Goal: Information Seeking & Learning: Understand process/instructions

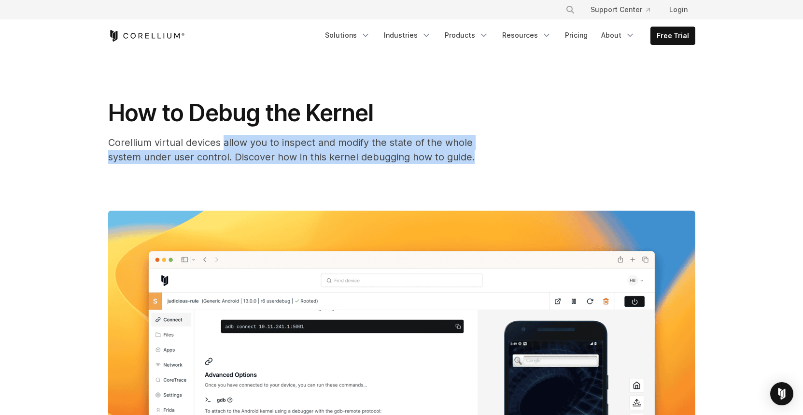
drag, startPoint x: 224, startPoint y: 139, endPoint x: 505, endPoint y: 163, distance: 282.1
click at [505, 163] on div "How to Debug the Kernel Corellium virtual devices allow you to inspect and modi…" at bounding box center [401, 132] width 587 height 66
click at [506, 163] on div "How to Debug the Kernel Corellium virtual devices allow you to inspect and modi…" at bounding box center [401, 132] width 587 height 66
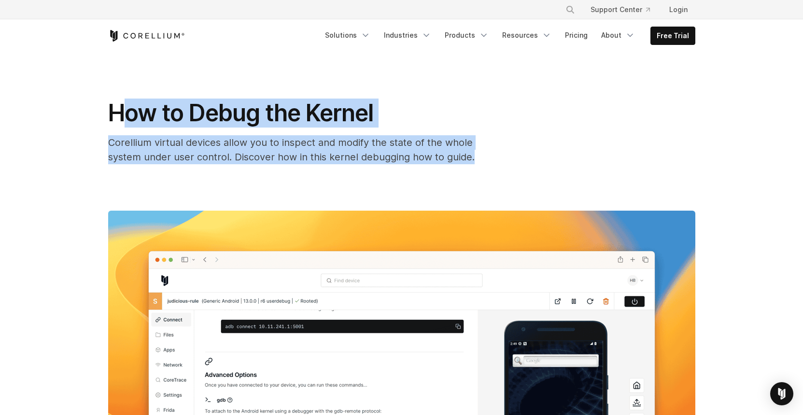
drag, startPoint x: 480, startPoint y: 157, endPoint x: 123, endPoint y: 107, distance: 360.9
click at [123, 107] on div "How to Debug the Kernel Corellium virtual devices allow you to inspect and modi…" at bounding box center [301, 132] width 386 height 66
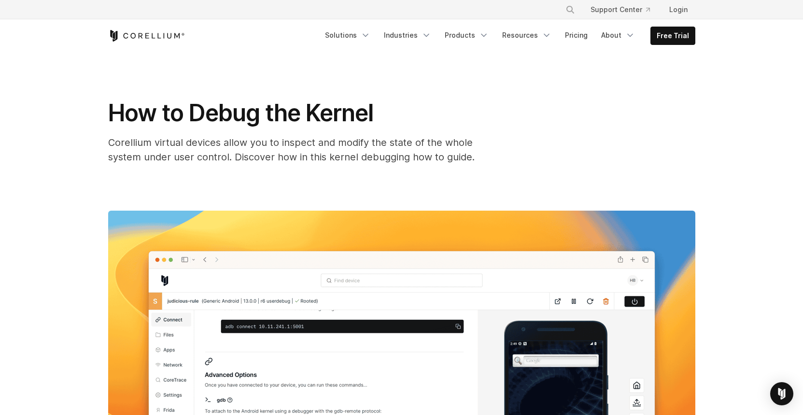
click at [94, 116] on div "How to Debug the Kernel Corellium virtual devices allow you to inspect and modi…" at bounding box center [402, 340] width 618 height 576
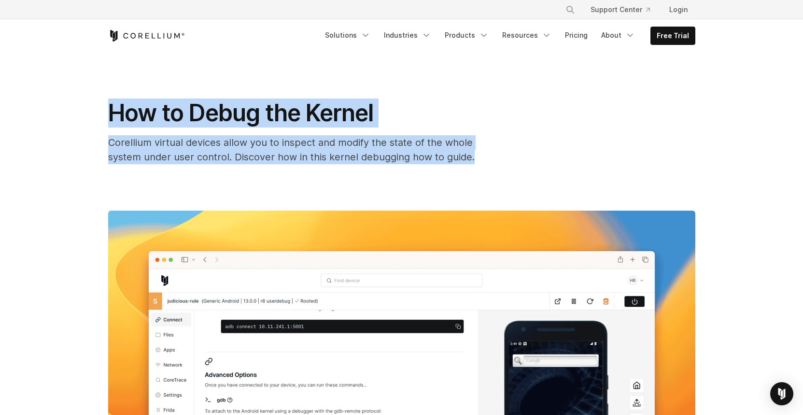
drag, startPoint x: 94, startPoint y: 105, endPoint x: 159, endPoint y: 173, distance: 94.3
click at [159, 173] on div "How to Debug the Kernel Corellium virtual devices allow you to inspect and modi…" at bounding box center [402, 340] width 618 height 576
drag, startPoint x: 107, startPoint y: 105, endPoint x: 141, endPoint y: 177, distance: 79.7
click at [141, 177] on div "How to Debug the Kernel Corellium virtual devices allow you to inspect and modi…" at bounding box center [402, 340] width 618 height 576
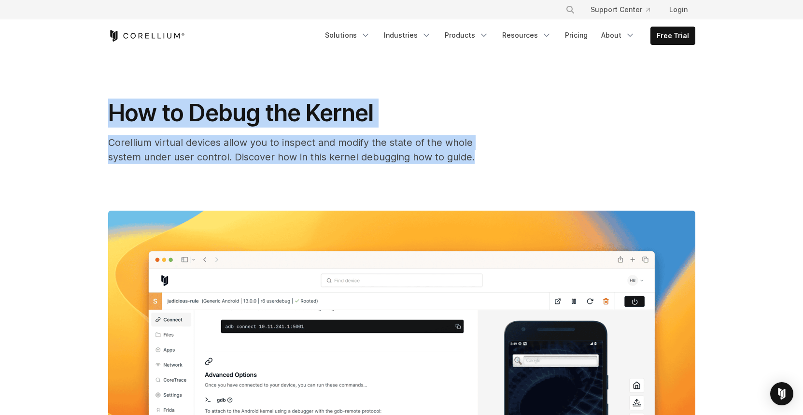
click at [141, 177] on div "How to Debug the Kernel Corellium virtual devices allow you to inspect and modi…" at bounding box center [402, 340] width 618 height 576
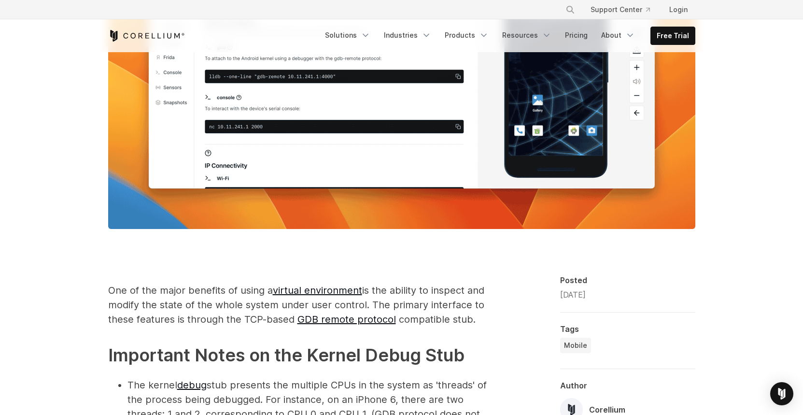
scroll to position [395, 0]
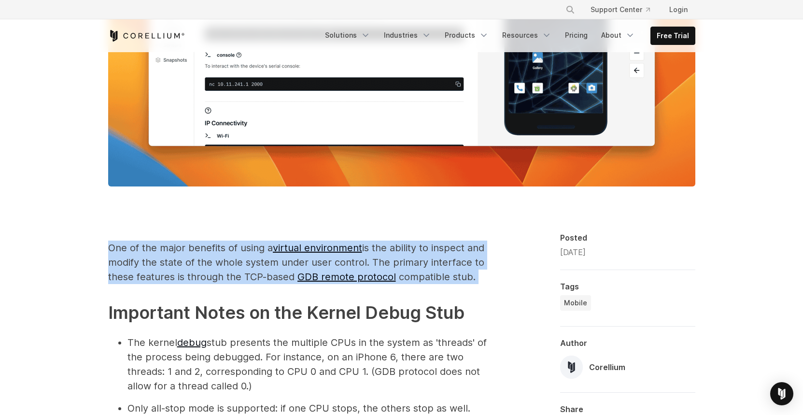
drag, startPoint x: 109, startPoint y: 235, endPoint x: 222, endPoint y: 296, distance: 128.5
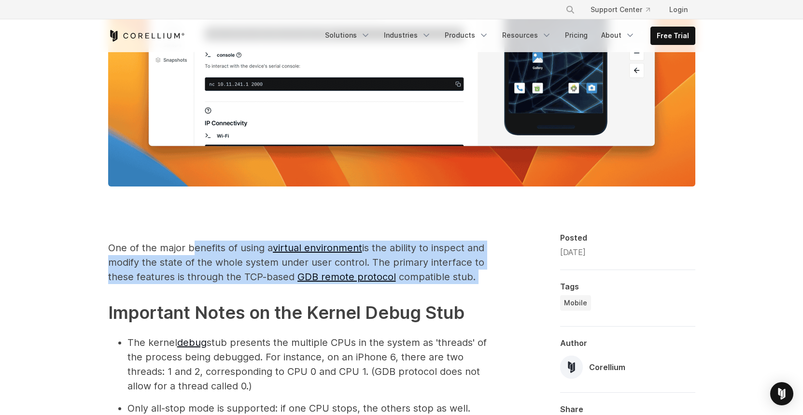
drag, startPoint x: 229, startPoint y: 298, endPoint x: 193, endPoint y: 251, distance: 59.9
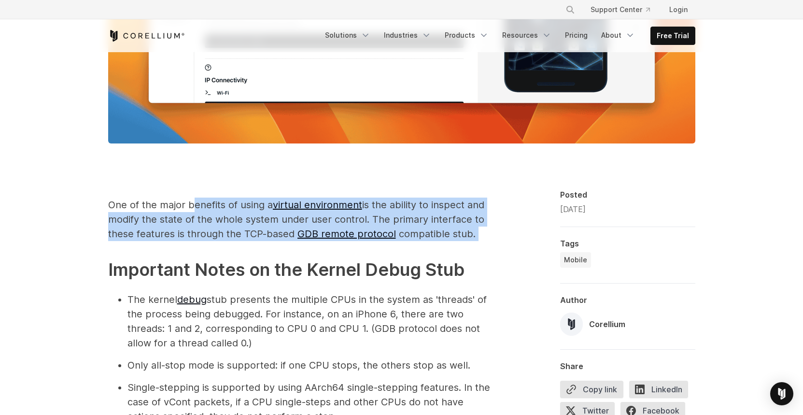
scroll to position [498, 0]
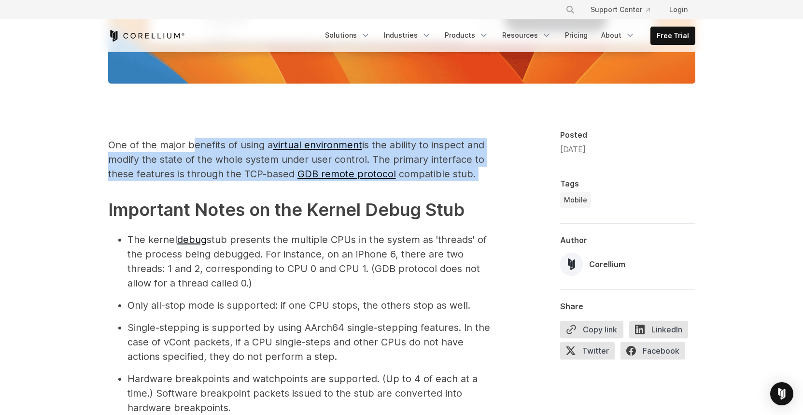
drag, startPoint x: 106, startPoint y: 198, endPoint x: 263, endPoint y: 286, distance: 179.2
click at [263, 286] on li "The kernel debug stub presents the multiple CPUs in the system as 'threads' of …" at bounding box center [310, 261] width 367 height 58
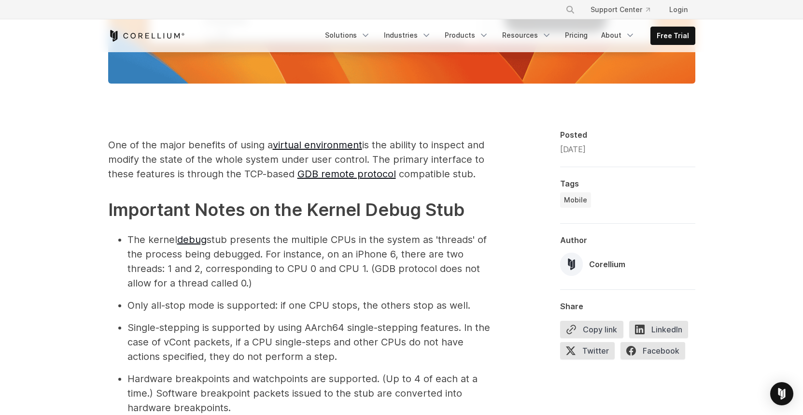
drag, startPoint x: 270, startPoint y: 286, endPoint x: 101, endPoint y: 365, distance: 186.6
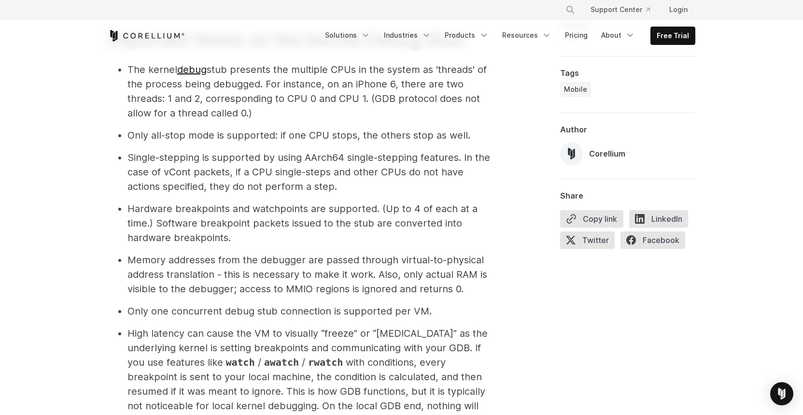
scroll to position [713, 0]
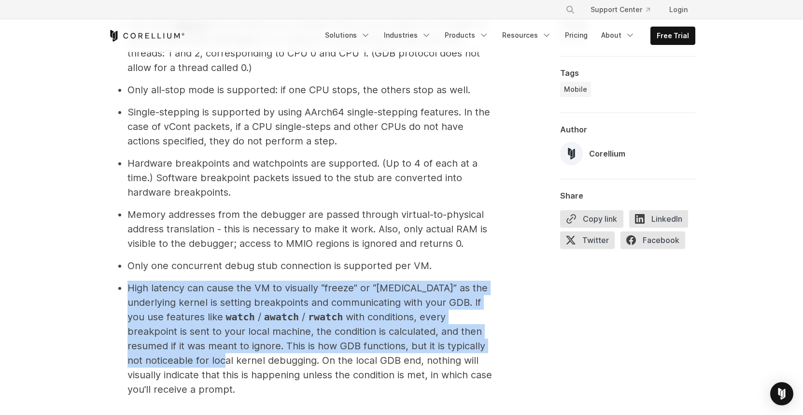
drag, startPoint x: 100, startPoint y: 271, endPoint x: 139, endPoint y: 364, distance: 100.0
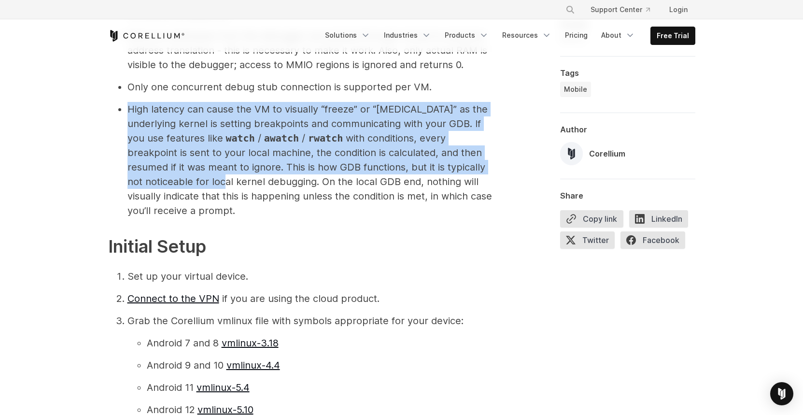
scroll to position [952, 0]
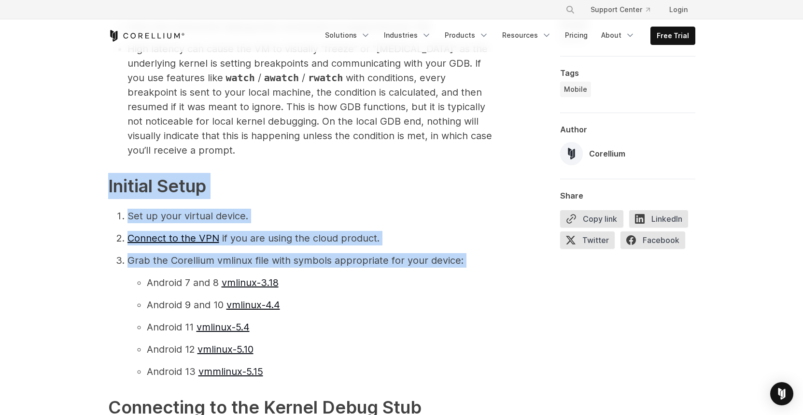
drag, startPoint x: 75, startPoint y: 177, endPoint x: 102, endPoint y: 275, distance: 101.6
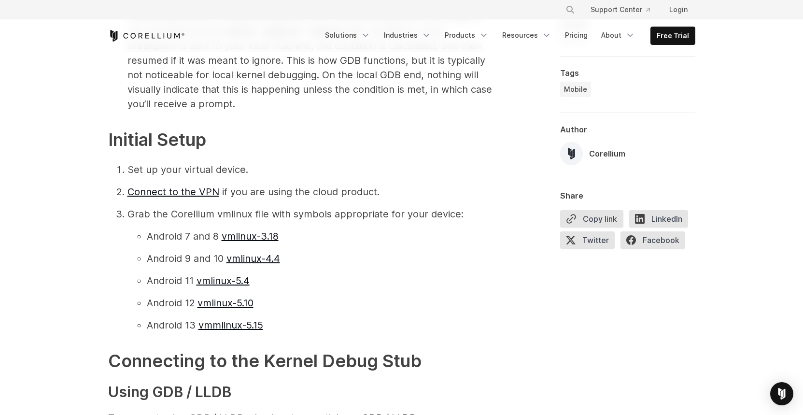
scroll to position [1059, 0]
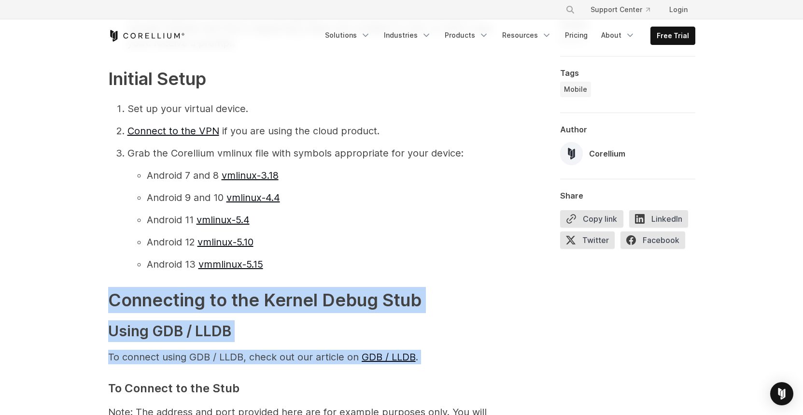
drag, startPoint x: 102, startPoint y: 271, endPoint x: 121, endPoint y: 371, distance: 101.1
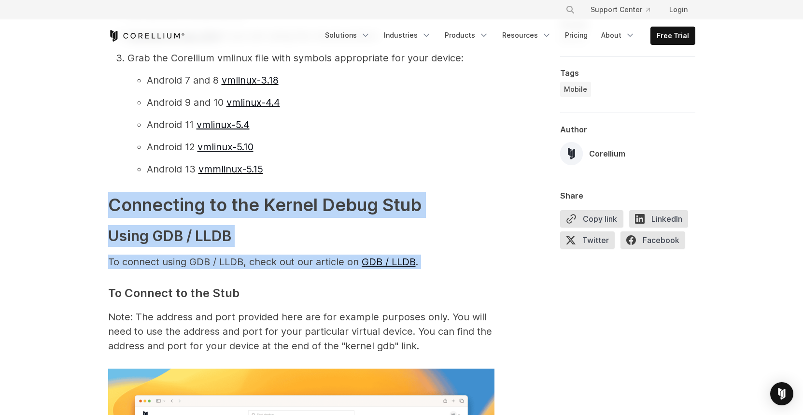
scroll to position [1186, 0]
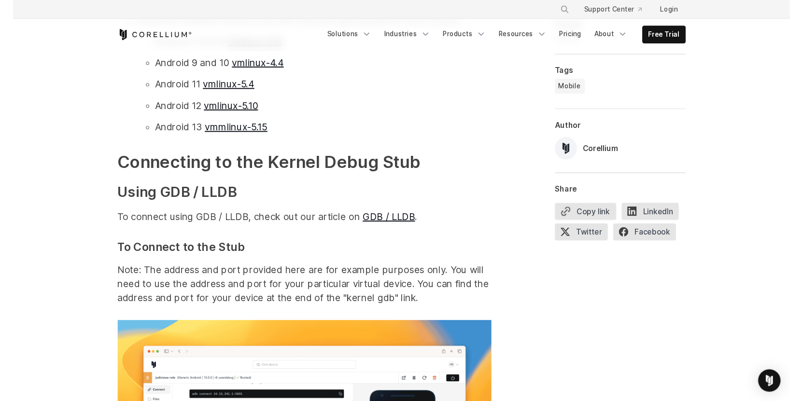
scroll to position [1234, 0]
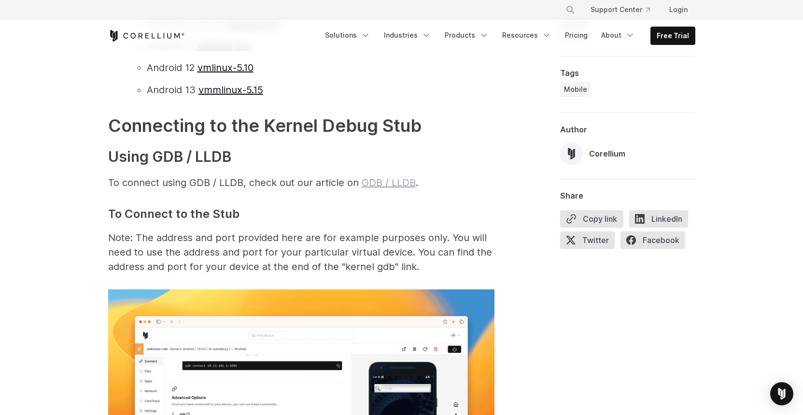
click at [394, 182] on link "GDB / LLDB" at bounding box center [389, 183] width 54 height 12
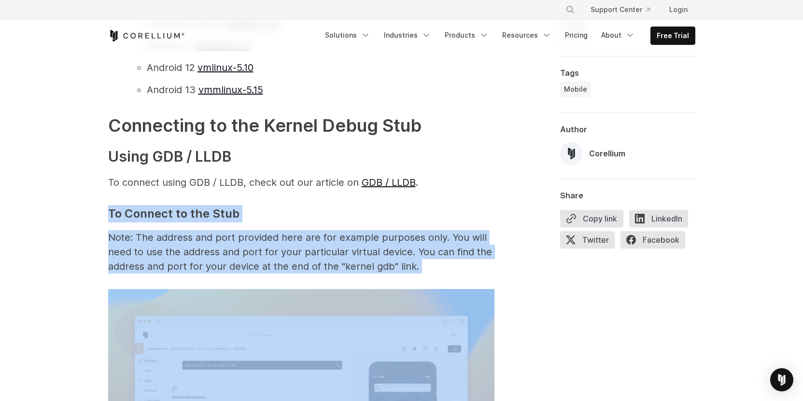
drag, startPoint x: 84, startPoint y: 208, endPoint x: 88, endPoint y: 296, distance: 88.9
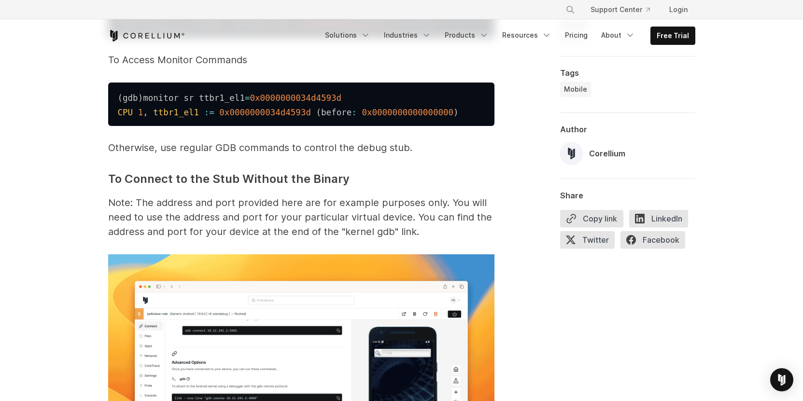
scroll to position [1940, 0]
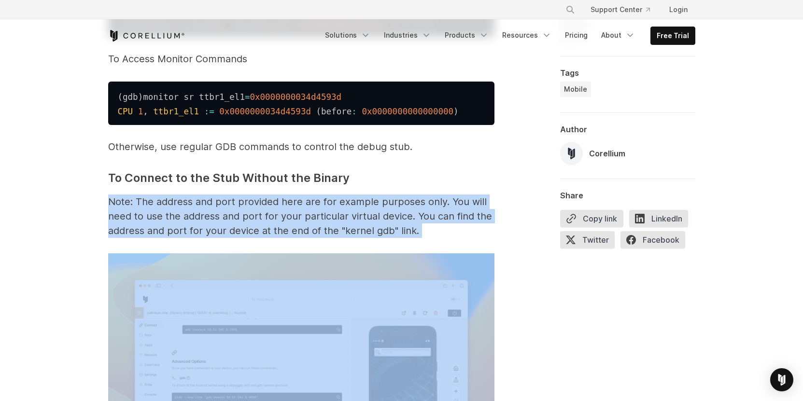
drag, startPoint x: 111, startPoint y: 221, endPoint x: 128, endPoint y: 280, distance: 61.9
click at [128, 280] on span "One of the major benefits of using a virtual environment is the ability to insp…" at bounding box center [301, 343] width 386 height 3295
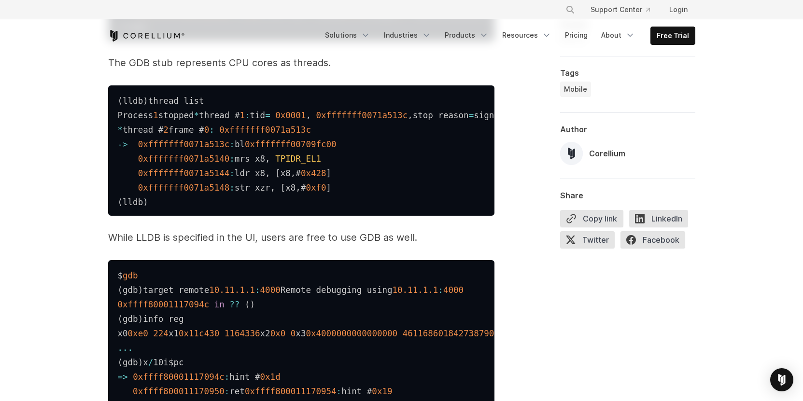
scroll to position [3016, 0]
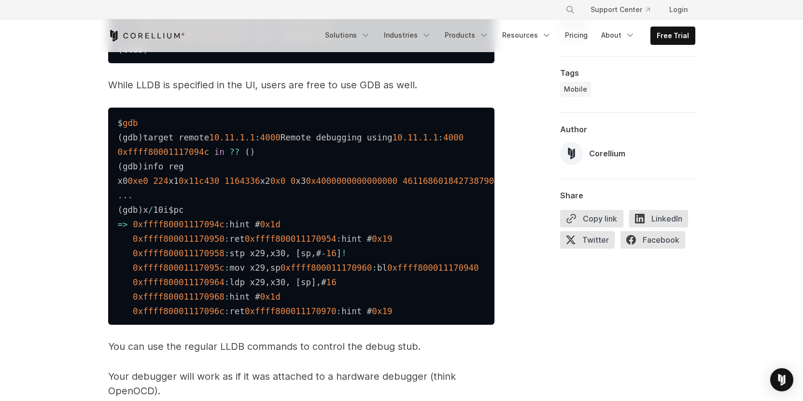
drag, startPoint x: 69, startPoint y: 141, endPoint x: 92, endPoint y: 194, distance: 57.8
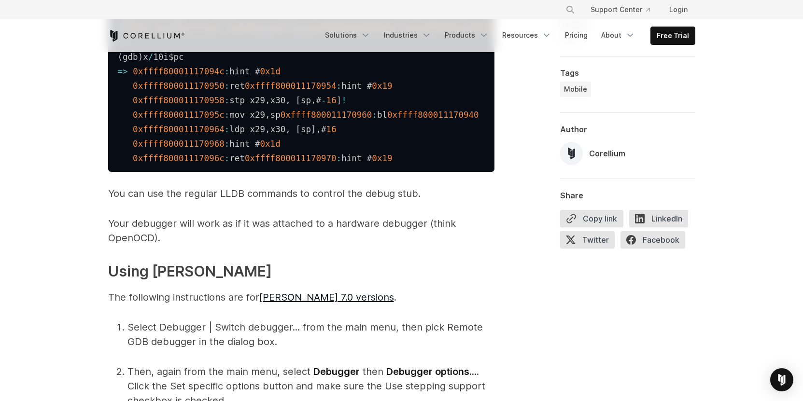
scroll to position [3208, 0]
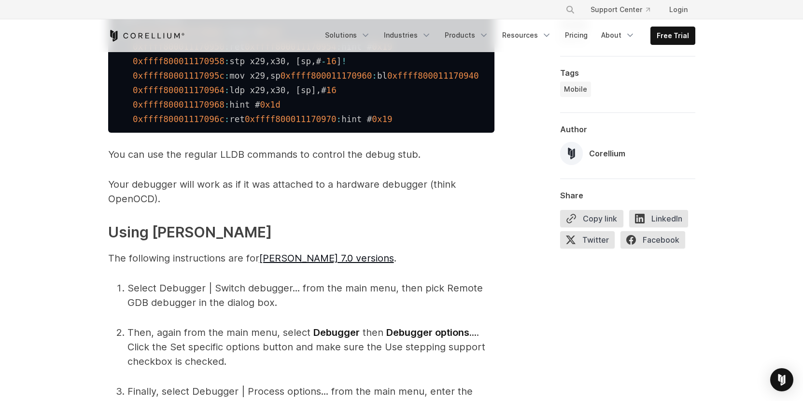
drag, startPoint x: 93, startPoint y: 188, endPoint x: 99, endPoint y: 210, distance: 22.4
drag, startPoint x: 94, startPoint y: 175, endPoint x: 97, endPoint y: 199, distance: 23.8
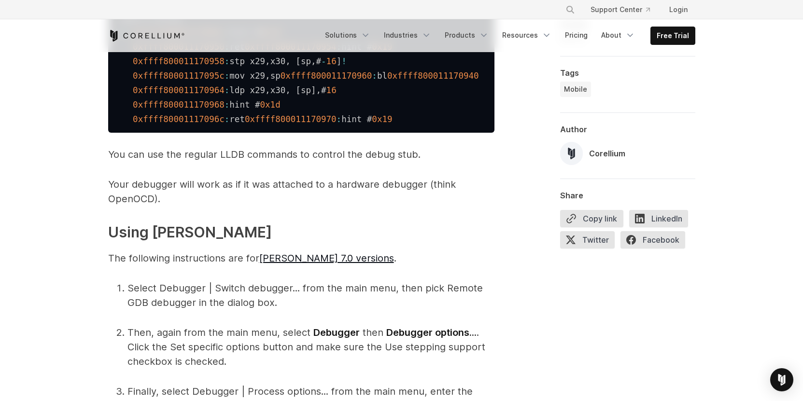
drag, startPoint x: 94, startPoint y: 163, endPoint x: 102, endPoint y: 206, distance: 43.4
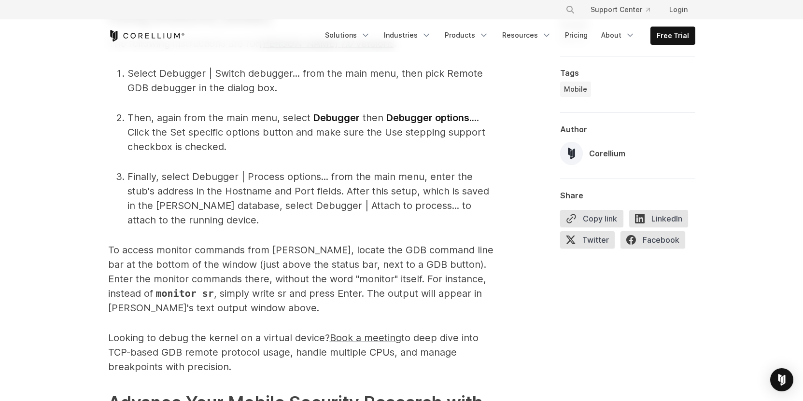
scroll to position [3588, 0]
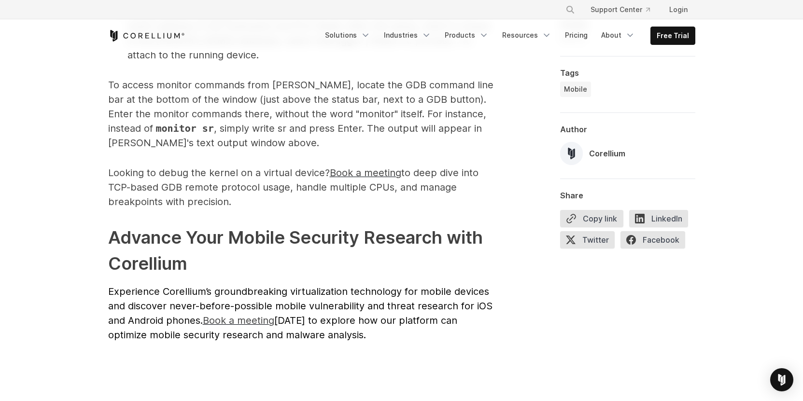
drag, startPoint x: 102, startPoint y: 194, endPoint x: 119, endPoint y: 286, distance: 93.3
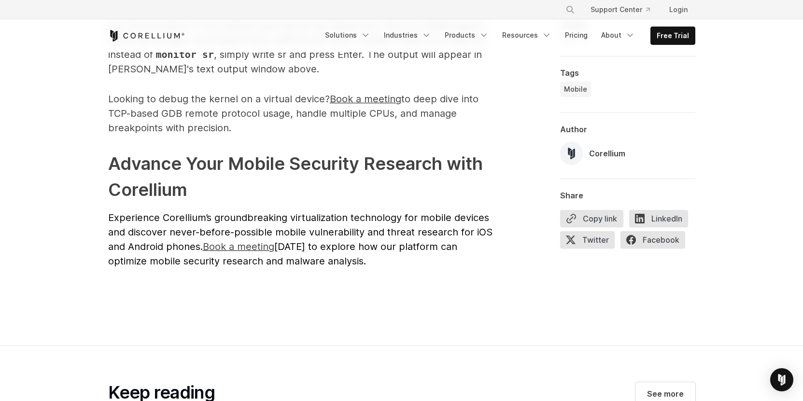
scroll to position [3728, 0]
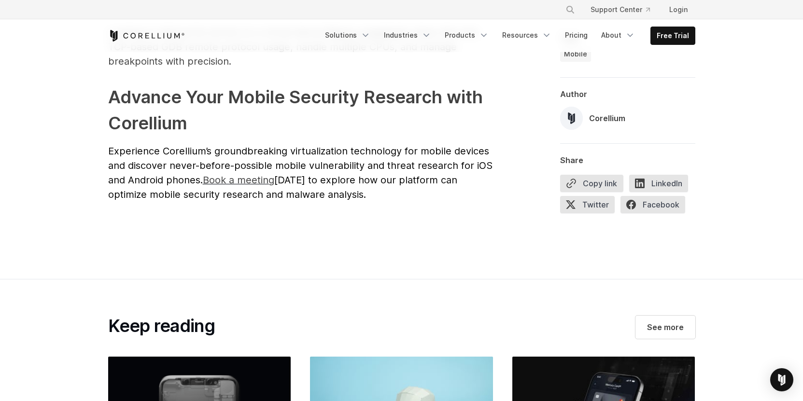
drag, startPoint x: 103, startPoint y: 181, endPoint x: 119, endPoint y: 310, distance: 129.8
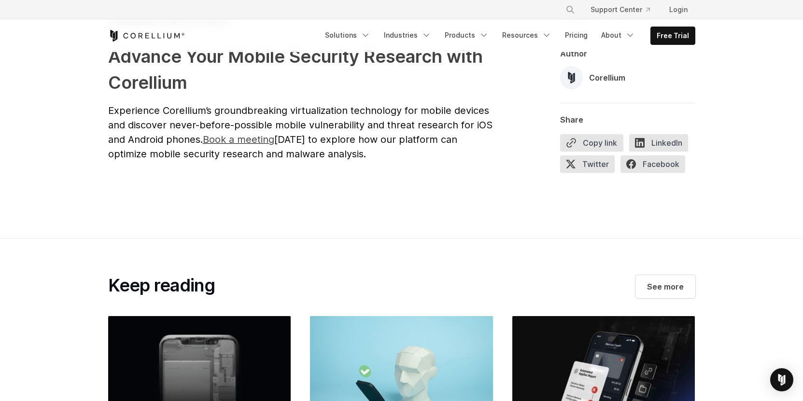
drag, startPoint x: 120, startPoint y: 181, endPoint x: 121, endPoint y: 187, distance: 6.3
drag, startPoint x: 94, startPoint y: 147, endPoint x: 113, endPoint y: 196, distance: 52.1
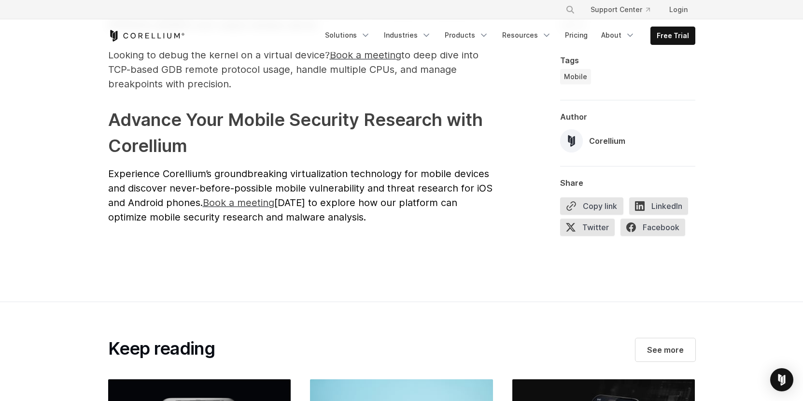
scroll to position [3673, 0]
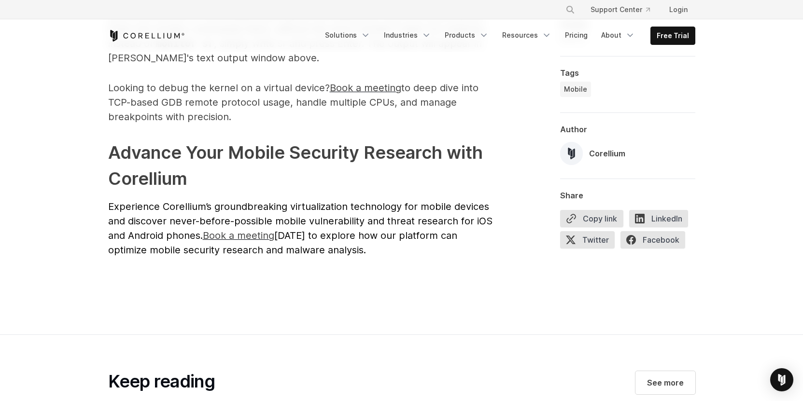
drag, startPoint x: 106, startPoint y: 115, endPoint x: 204, endPoint y: 169, distance: 111.7
drag, startPoint x: 210, startPoint y: 168, endPoint x: 94, endPoint y: 119, distance: 125.9
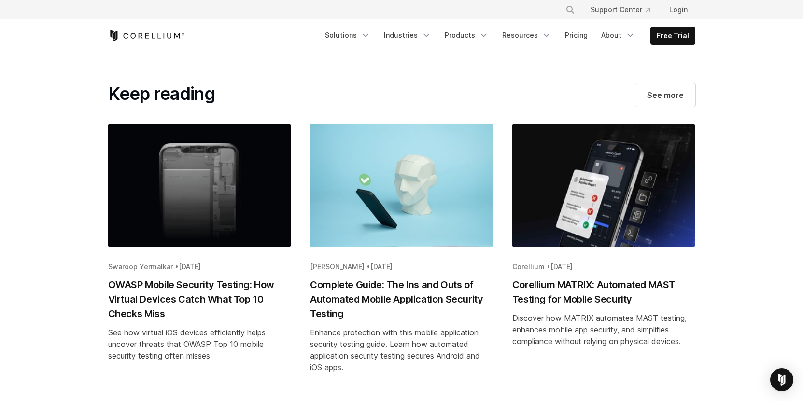
scroll to position [3993, 0]
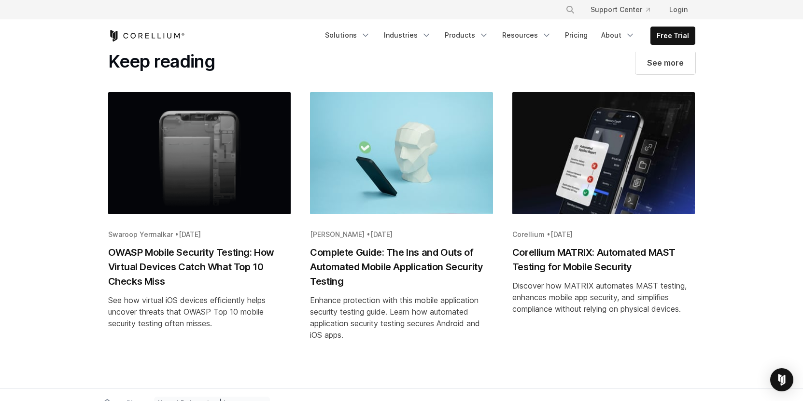
drag, startPoint x: 110, startPoint y: 241, endPoint x: 128, endPoint y: 326, distance: 87.0
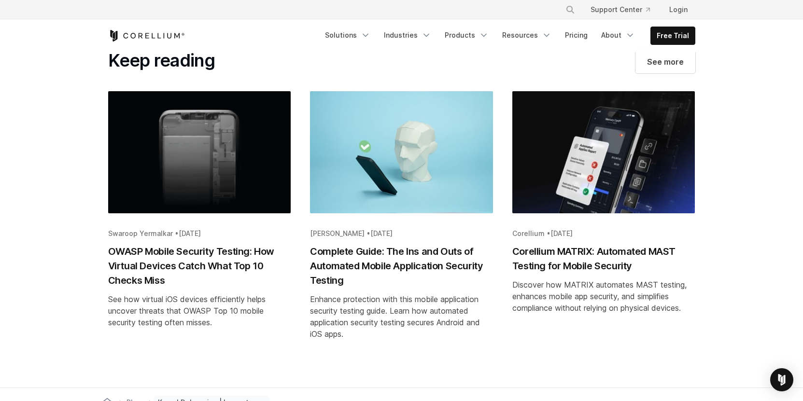
scroll to position [4101, 0]
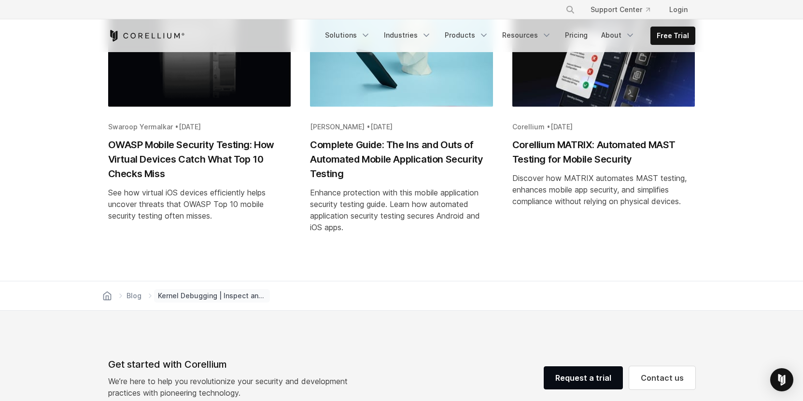
drag, startPoint x: 90, startPoint y: 203, endPoint x: 113, endPoint y: 270, distance: 71.2
drag, startPoint x: 102, startPoint y: 216, endPoint x: 120, endPoint y: 288, distance: 74.0
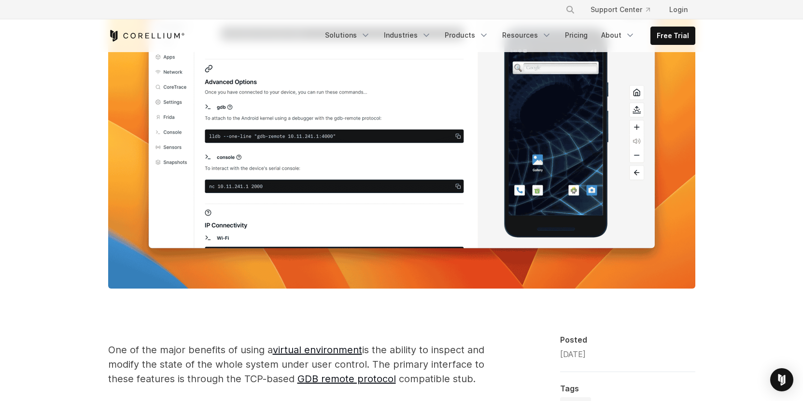
scroll to position [286, 0]
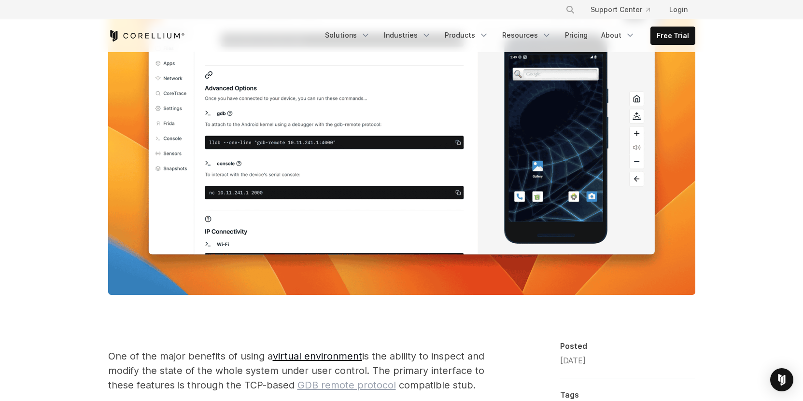
click at [320, 384] on link "GDB remote protocol" at bounding box center [346, 386] width 99 height 12
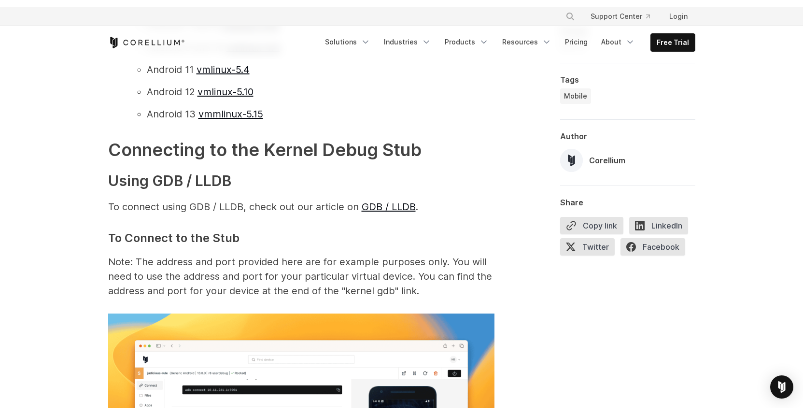
scroll to position [1334, 0]
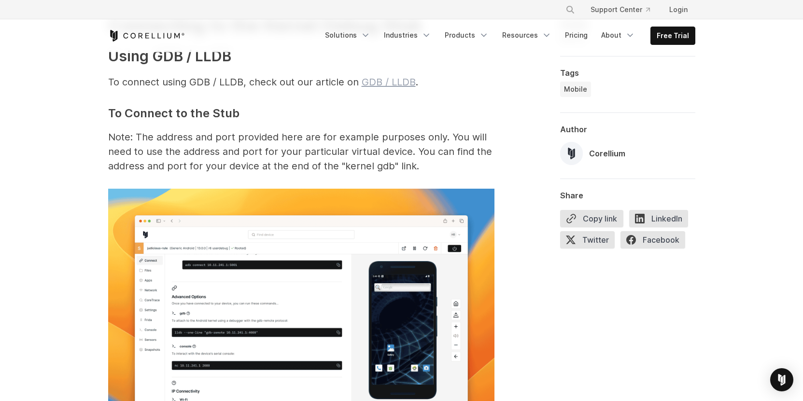
click at [379, 82] on link "GDB / LLDB" at bounding box center [389, 82] width 54 height 12
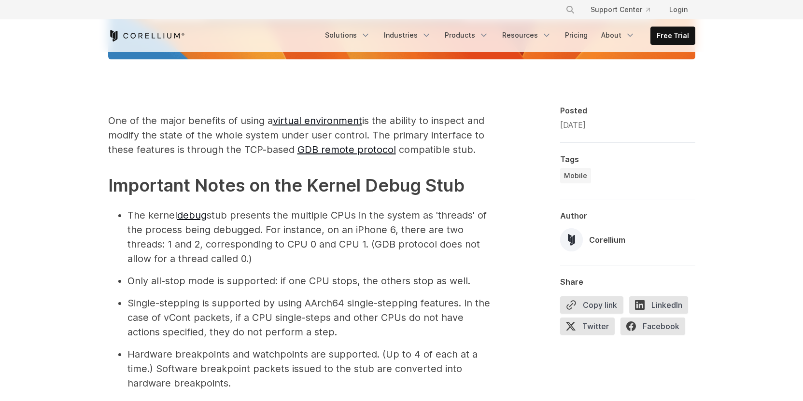
scroll to position [609, 0]
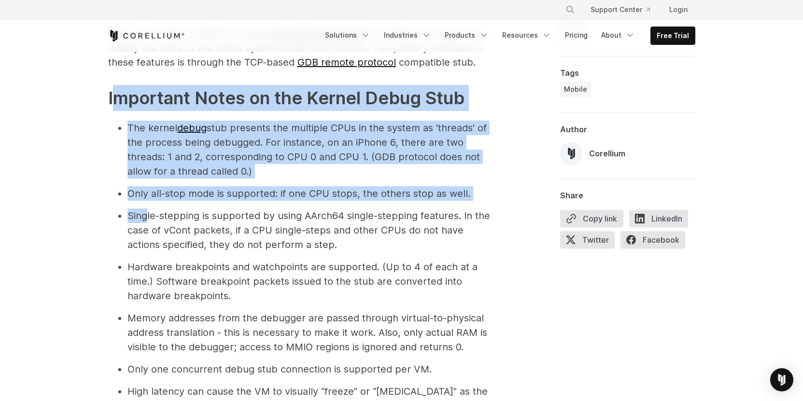
drag, startPoint x: 116, startPoint y: 94, endPoint x: 145, endPoint y: 211, distance: 120.4
click at [145, 211] on li "Single-stepping is supported by using AArch64 single-stepping features. In the …" at bounding box center [310, 230] width 367 height 43
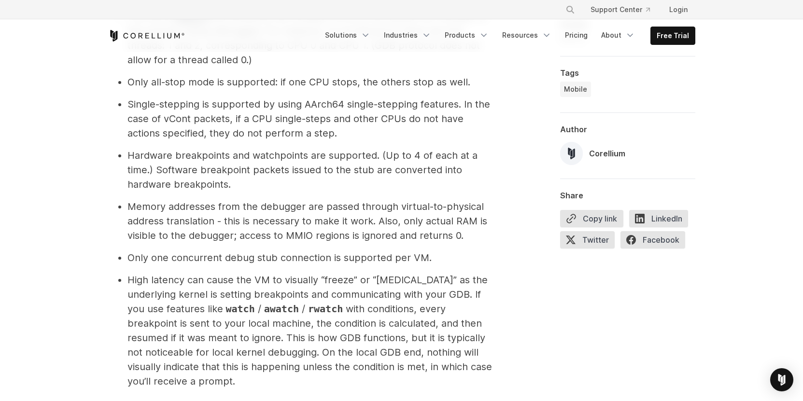
scroll to position [722, 0]
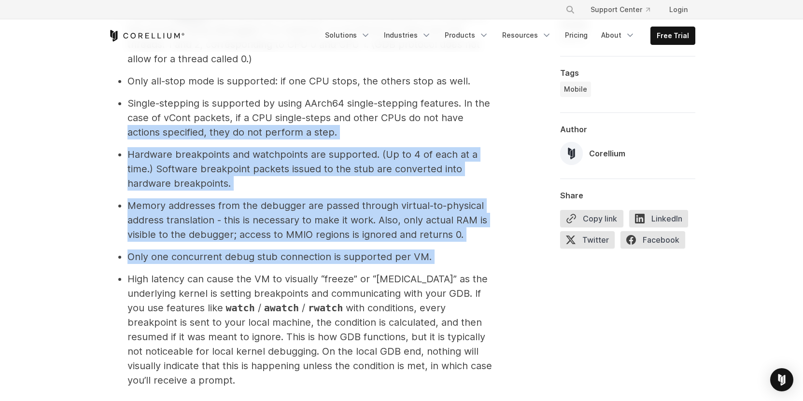
drag, startPoint x: 121, startPoint y: 126, endPoint x: 134, endPoint y: 269, distance: 144.4
click at [134, 269] on ul "The kernel debug stub presents the multiple CPUs in the system as 'threads' of …" at bounding box center [301, 198] width 386 height 380
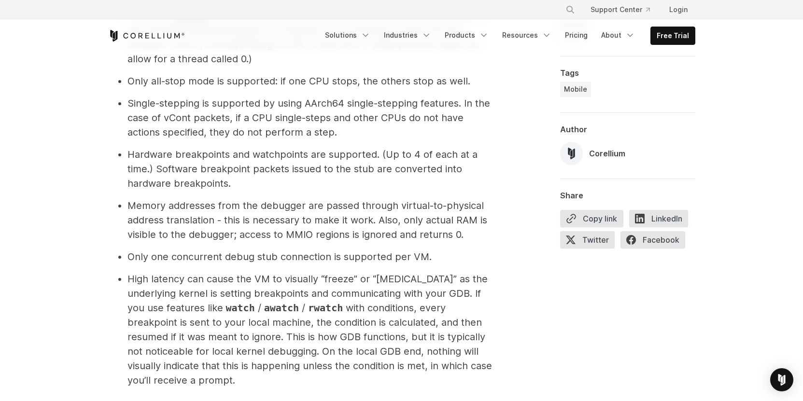
click at [131, 268] on ul "The kernel debug stub presents the multiple CPUs in the system as 'threads' of …" at bounding box center [301, 198] width 386 height 380
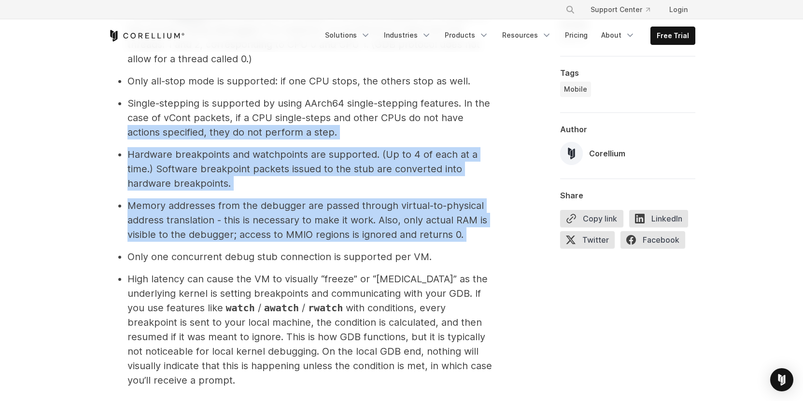
drag, startPoint x: 122, startPoint y: 133, endPoint x: 124, endPoint y: 248, distance: 114.5
click at [124, 248] on ul "The kernel debug stub presents the multiple CPUs in the system as 'threads' of …" at bounding box center [301, 198] width 386 height 380
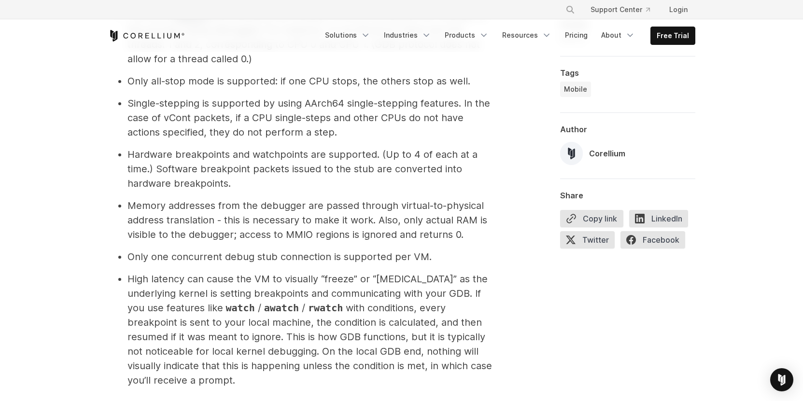
click at [124, 248] on ul "The kernel debug stub presents the multiple CPUs in the system as 'threads' of …" at bounding box center [301, 198] width 386 height 380
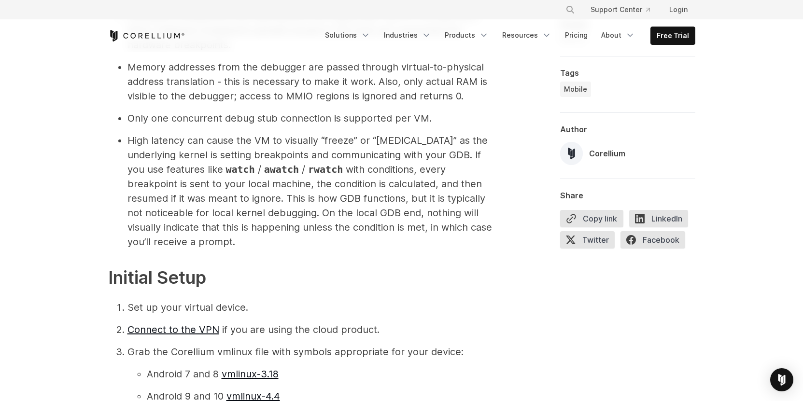
scroll to position [888, 0]
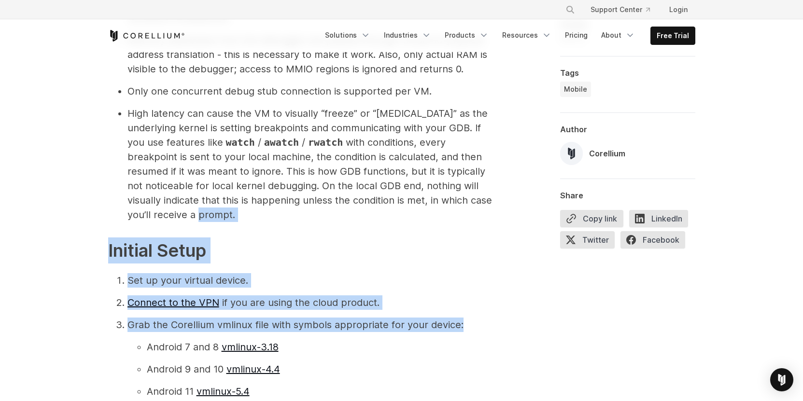
drag, startPoint x: 113, startPoint y: 221, endPoint x: 114, endPoint y: 332, distance: 111.1
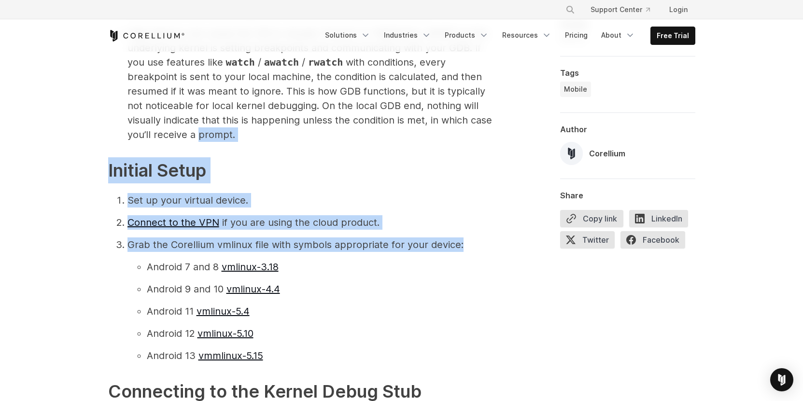
scroll to position [1017, 0]
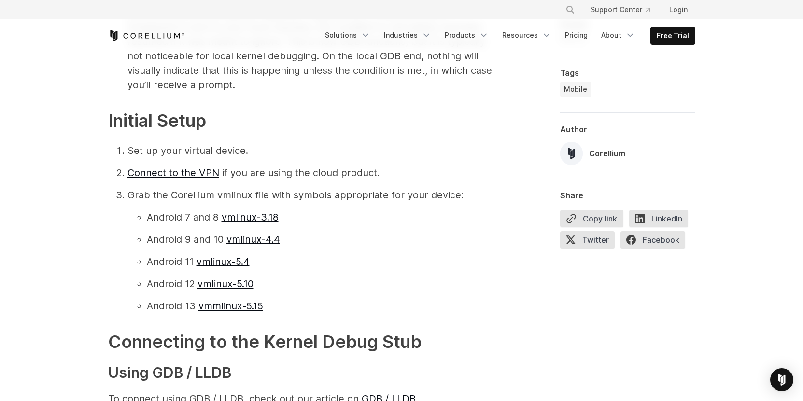
click at [124, 228] on ol "Set up your virtual device. Connect to the VPN if you are using the cloud produ…" at bounding box center [301, 228] width 386 height 170
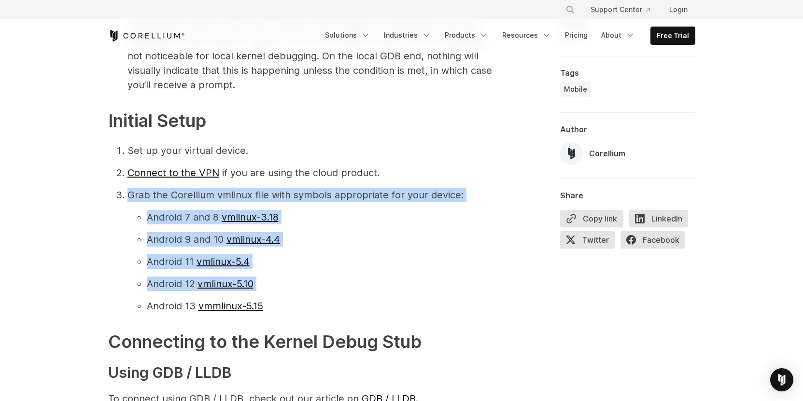
drag, startPoint x: 127, startPoint y: 201, endPoint x: 136, endPoint y: 297, distance: 96.0
click at [136, 297] on ol "Set up your virtual device. Connect to the VPN if you are using the cloud produ…" at bounding box center [301, 228] width 386 height 170
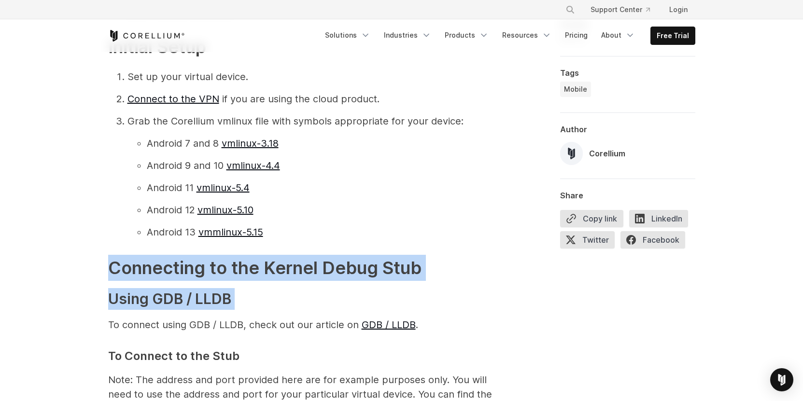
drag, startPoint x: 132, startPoint y: 249, endPoint x: 124, endPoint y: 314, distance: 65.6
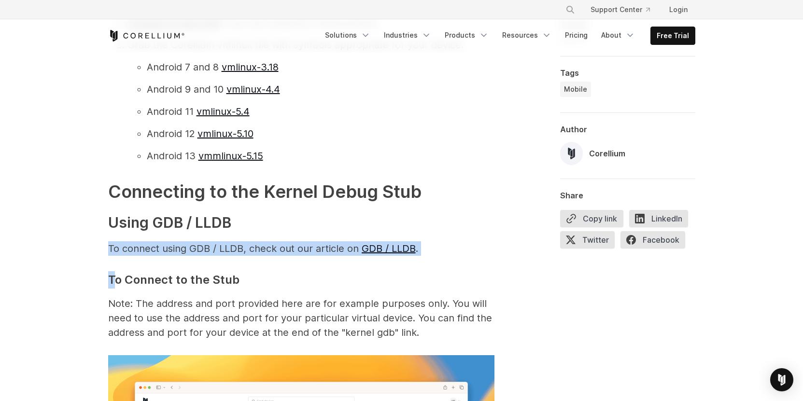
drag, startPoint x: 115, startPoint y: 240, endPoint x: 113, endPoint y: 284, distance: 44.0
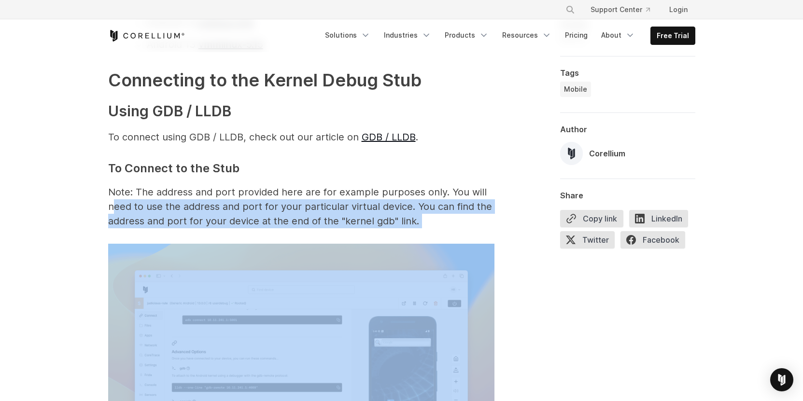
drag, startPoint x: 115, startPoint y: 218, endPoint x: 116, endPoint y: 236, distance: 18.4
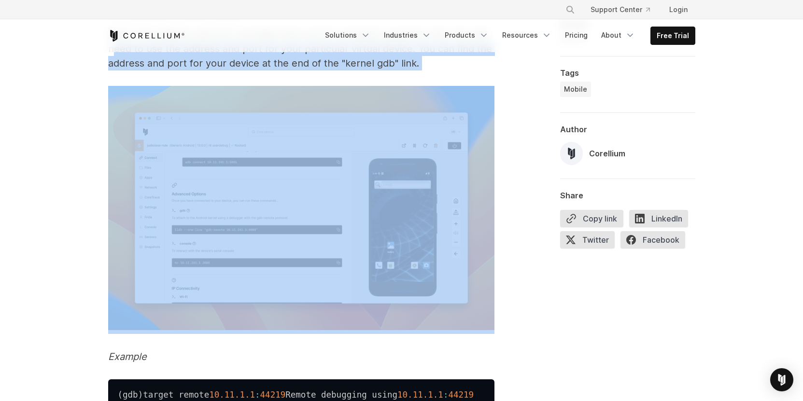
scroll to position [1542, 0]
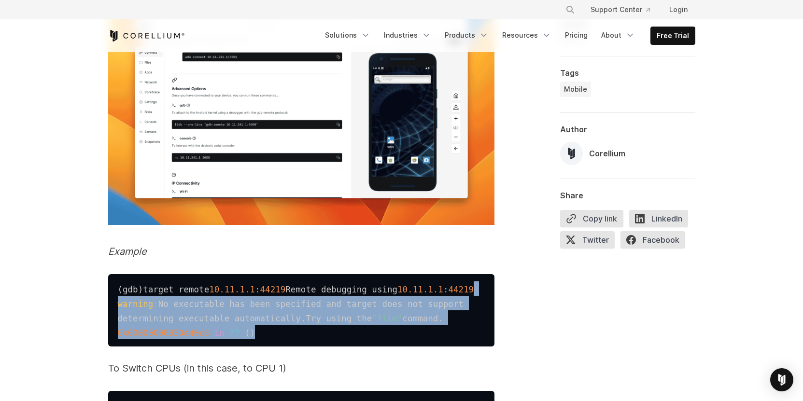
drag, startPoint x: 344, startPoint y: 304, endPoint x: 319, endPoint y: 343, distance: 47.1
click at [319, 343] on pre "( gdb ) target remote 10.11 .1 .1 : 44219 Remote debugging using 10.11 .1 .1 : …" at bounding box center [301, 310] width 386 height 72
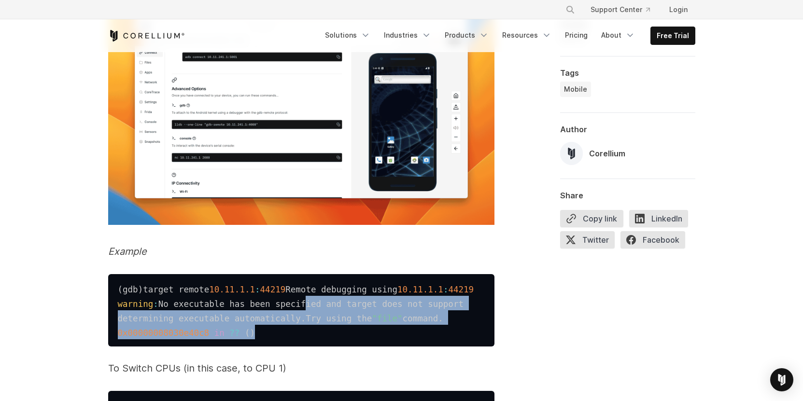
drag, startPoint x: 324, startPoint y: 346, endPoint x: 306, endPoint y: 315, distance: 36.1
click at [306, 315] on pre "( gdb ) target remote 10.11 .1 .1 : 44219 Remote debugging using 10.11 .1 .1 : …" at bounding box center [301, 310] width 386 height 72
click at [306, 315] on code "( gdb ) target remote 10.11 .1 .1 : 44219 Remote debugging using 10.11 .1 .1 : …" at bounding box center [296, 311] width 356 height 53
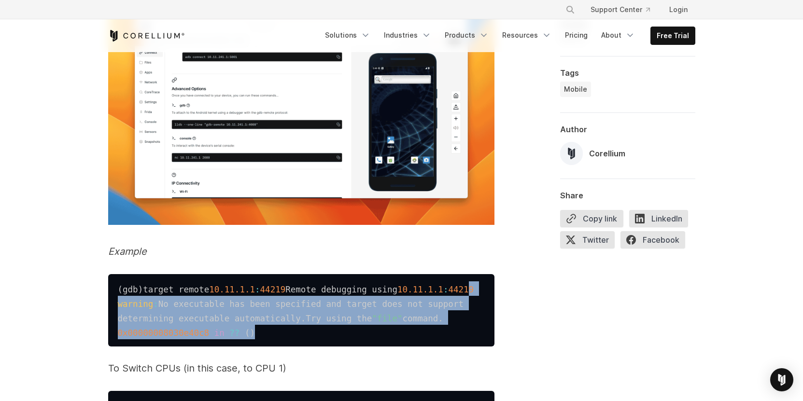
drag, startPoint x: 304, startPoint y: 306, endPoint x: 326, endPoint y: 352, distance: 51.4
click at [326, 347] on pre "( gdb ) target remote 10.11 .1 .1 : 44219 Remote debugging using 10.11 .1 .1 : …" at bounding box center [301, 310] width 386 height 72
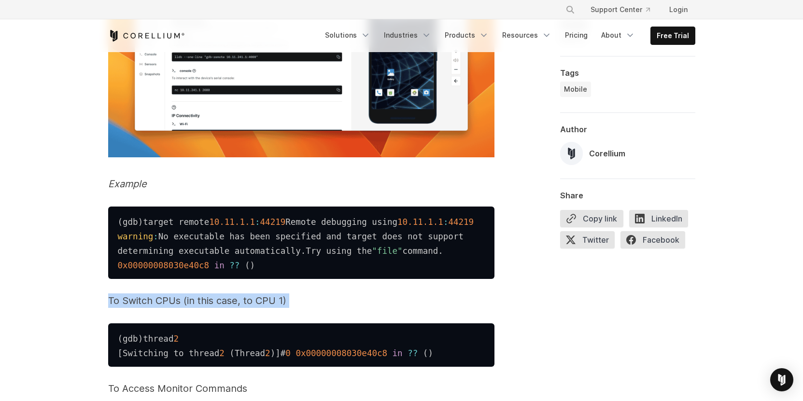
drag, startPoint x: 309, startPoint y: 300, endPoint x: 307, endPoint y: 281, distance: 19.4
click at [306, 277] on pre "( gdb ) target remote 10.11 .1 .1 : 44219 Remote debugging using 10.11 .1 .1 : …" at bounding box center [301, 243] width 386 height 72
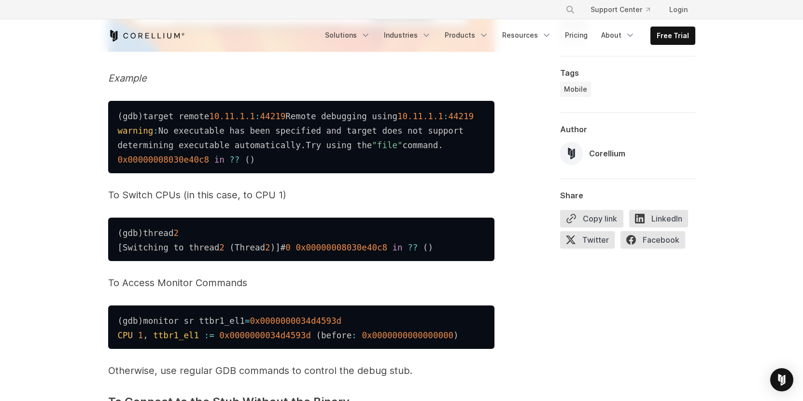
scroll to position [1717, 0]
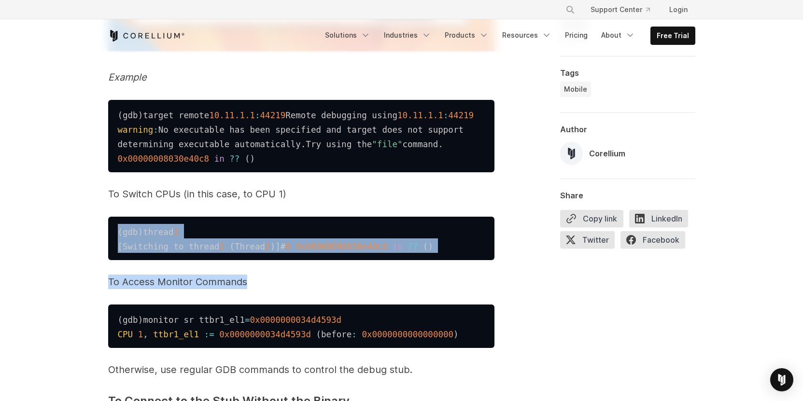
drag, startPoint x: 286, startPoint y: 311, endPoint x: 286, endPoint y: 236, distance: 75.3
click at [301, 254] on pre "( gdb ) thread 2 [ Switching to thread 2 ( Thread 2 ) ] # 0 0x00000008030e40c8 …" at bounding box center [301, 238] width 386 height 43
drag, startPoint x: 300, startPoint y: 233, endPoint x: 306, endPoint y: 284, distance: 51.0
click at [306, 260] on pre "( gdb ) thread 2 [ Switching to thread 2 ( Thread 2 ) ] # 0 0x00000008030e40c8 …" at bounding box center [301, 238] width 386 height 43
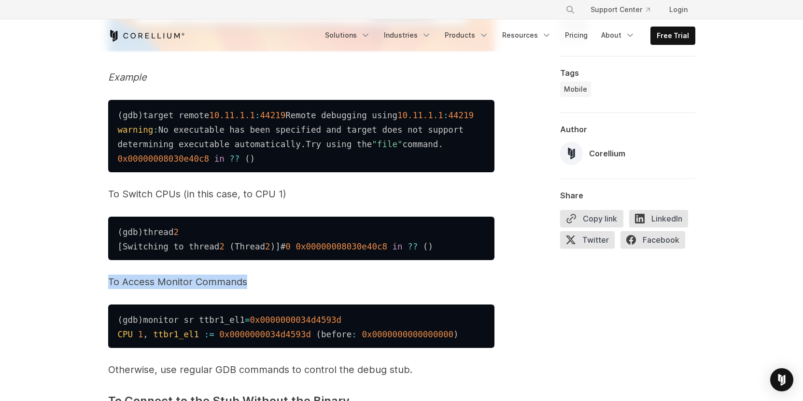
drag, startPoint x: 305, startPoint y: 309, endPoint x: 301, endPoint y: 276, distance: 33.1
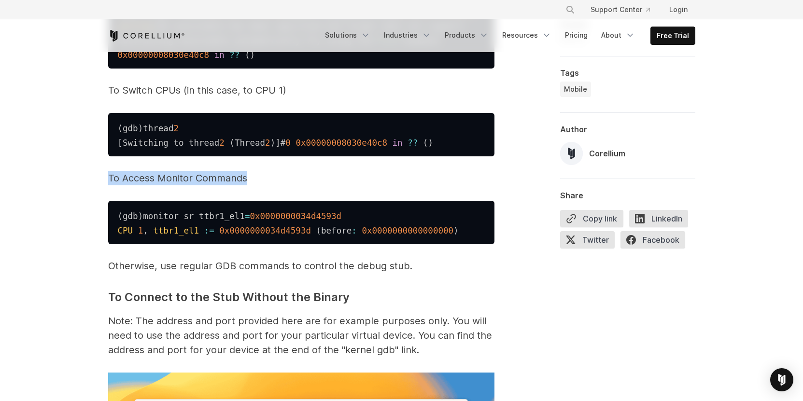
scroll to position [1853, 0]
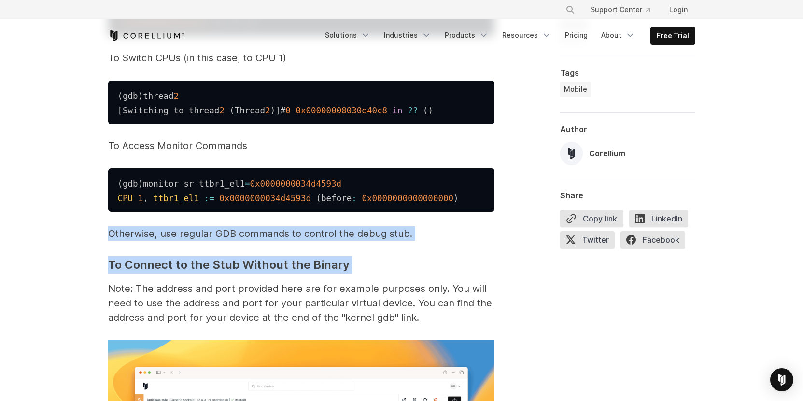
drag, startPoint x: 102, startPoint y: 263, endPoint x: 116, endPoint y: 309, distance: 48.3
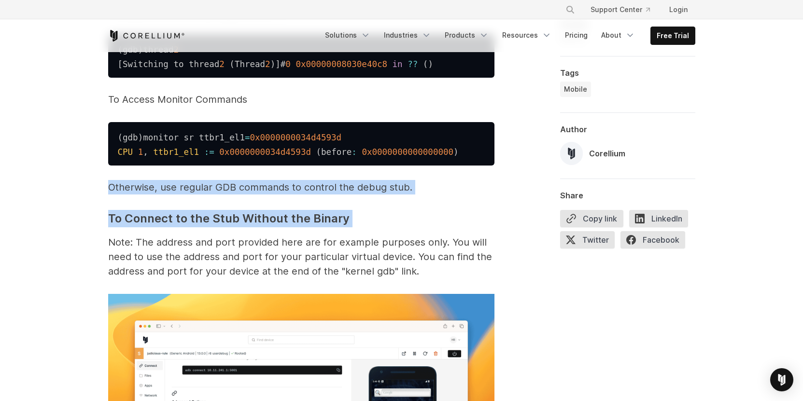
scroll to position [1959, 0]
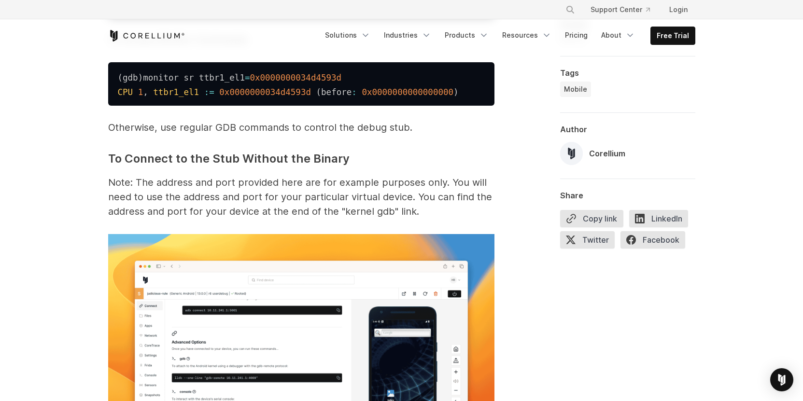
click at [101, 201] on div "One of the major benefits of using a virtual environment is the ability to insp…" at bounding box center [402, 359] width 618 height 3380
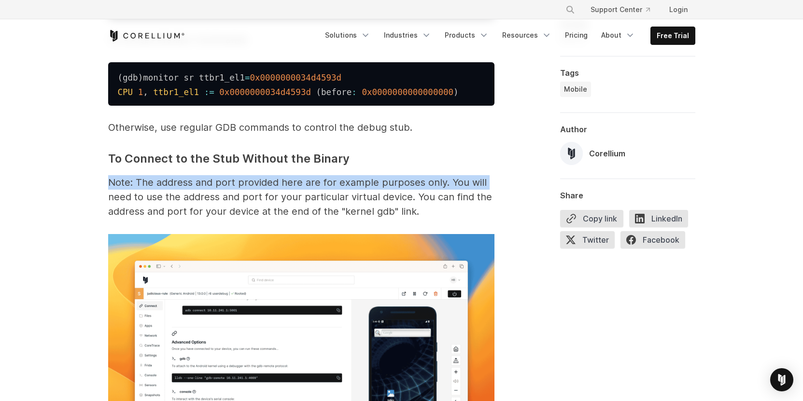
drag, startPoint x: 108, startPoint y: 205, endPoint x: 107, endPoint y: 222, distance: 17.4
click at [107, 222] on div "One of the major benefits of using a virtual environment is the ability to insp…" at bounding box center [402, 359] width 618 height 3380
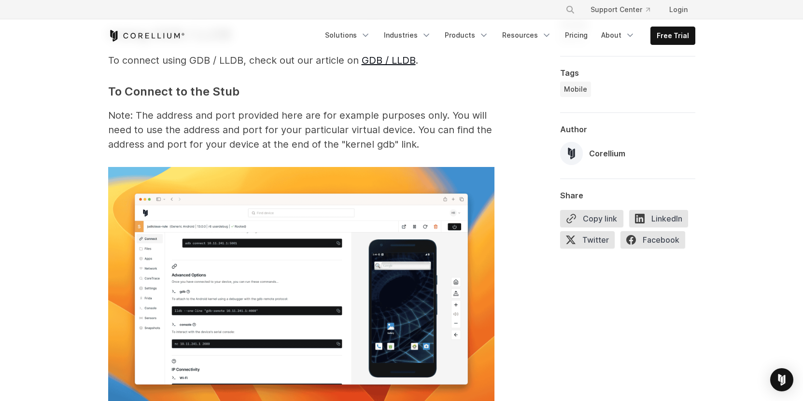
scroll to position [1355, 0]
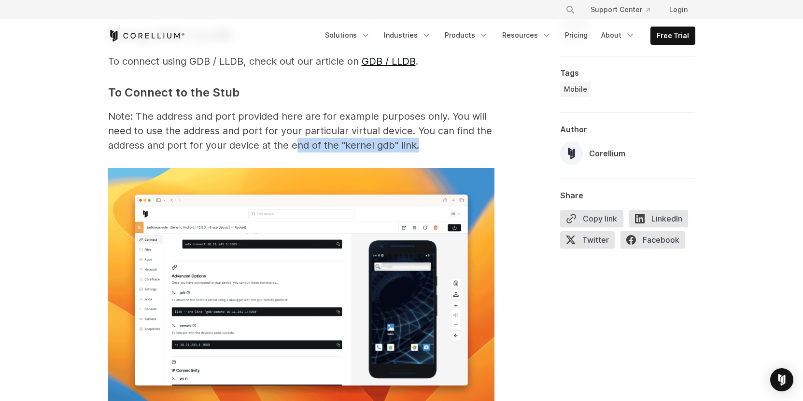
drag, startPoint x: 443, startPoint y: 141, endPoint x: 292, endPoint y: 147, distance: 151.2
click at [292, 147] on p "Note: The address and port provided here are for example purposes only. You wil…" at bounding box center [301, 130] width 386 height 43
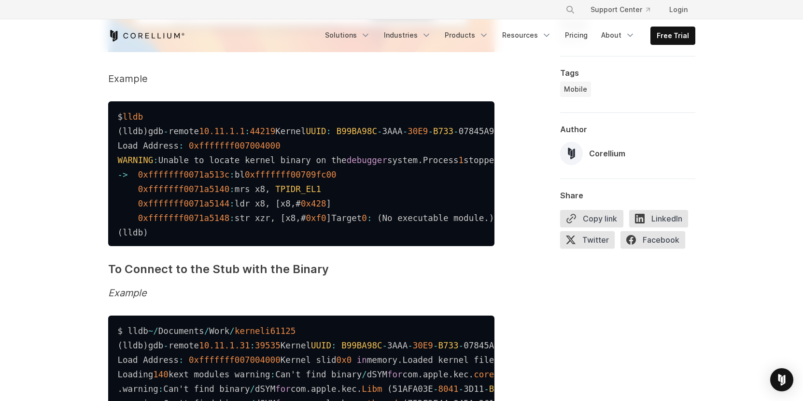
scroll to position [2585, 0]
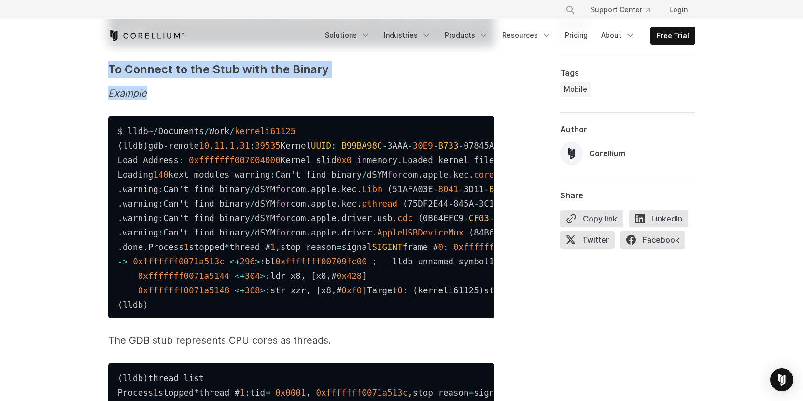
drag, startPoint x: 168, startPoint y: 194, endPoint x: 98, endPoint y: 173, distance: 73.6
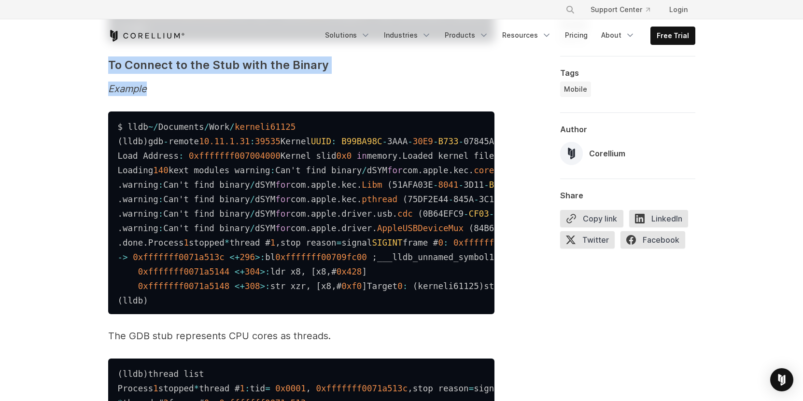
scroll to position [2620, 0]
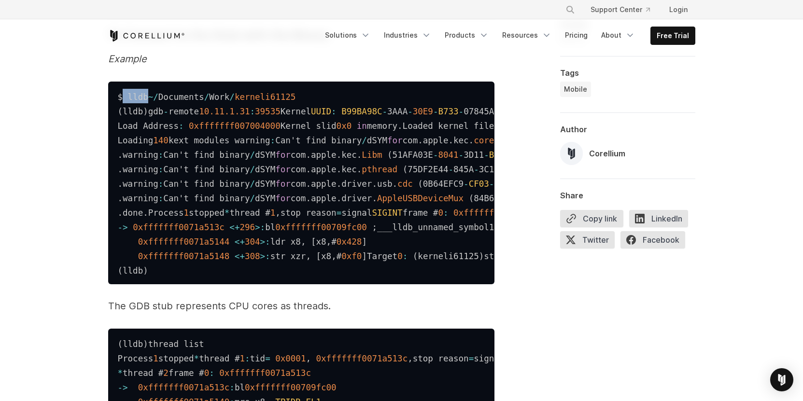
drag, startPoint x: 146, startPoint y: 198, endPoint x: 124, endPoint y: 197, distance: 21.8
click at [125, 198] on code "$ lldb ~ / Documents / Work / kerneli61125 ( lldb ) gdb - remote 10.11 .1 .31 :…" at bounding box center [619, 183] width 1002 height 183
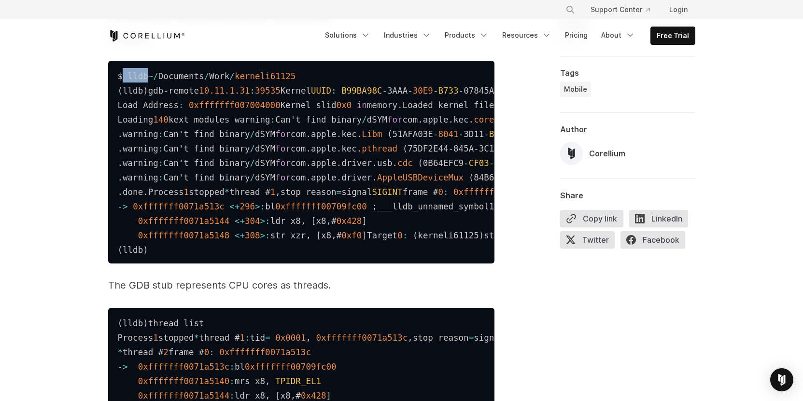
scroll to position [2664, 0]
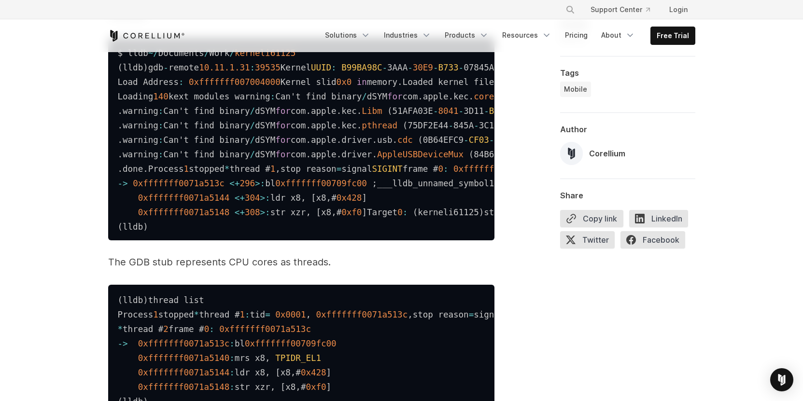
click at [122, 159] on code "$ lldb ~ / Documents / Work / kerneli61125 ( lldb ) gdb - remote 10.11 .1 .31 :…" at bounding box center [619, 139] width 1002 height 183
drag, startPoint x: 128, startPoint y: 155, endPoint x: 165, endPoint y: 155, distance: 36.7
click at [165, 155] on code "$ lldb ~ / Documents / Work / kerneli61125 ( lldb ) gdb - remote 10.11 .1 .31 :…" at bounding box center [619, 139] width 1002 height 183
drag, startPoint x: 155, startPoint y: 253, endPoint x: 403, endPoint y: 322, distance: 257.8
click at [403, 240] on pre "$ lldb ~ / Documents / Work / kerneli61125 ( lldb ) gdb - remote 10.11 .1 .31 :…" at bounding box center [301, 139] width 386 height 203
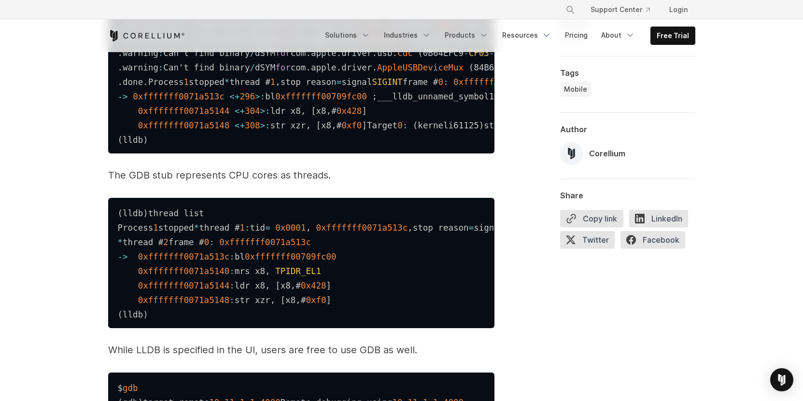
scroll to position [2779, 0]
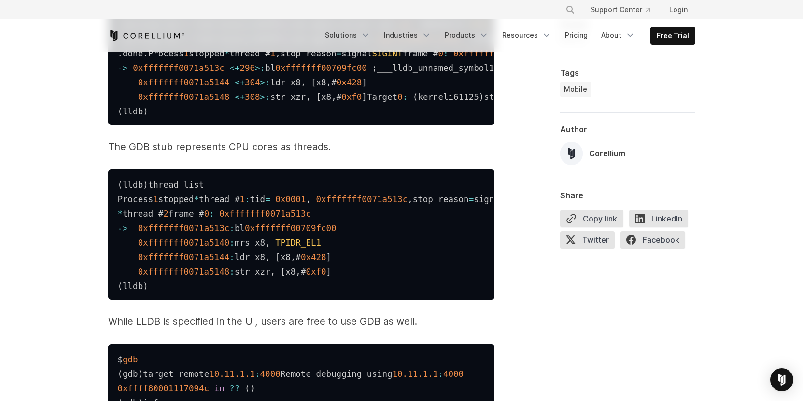
drag, startPoint x: 292, startPoint y: 215, endPoint x: 311, endPoint y: 244, distance: 35.2
click at [311, 125] on pre "$ lldb ~ / Documents / Work / kerneli61125 ( lldb ) gdb - remote 10.11 .1 .31 :…" at bounding box center [301, 23] width 386 height 203
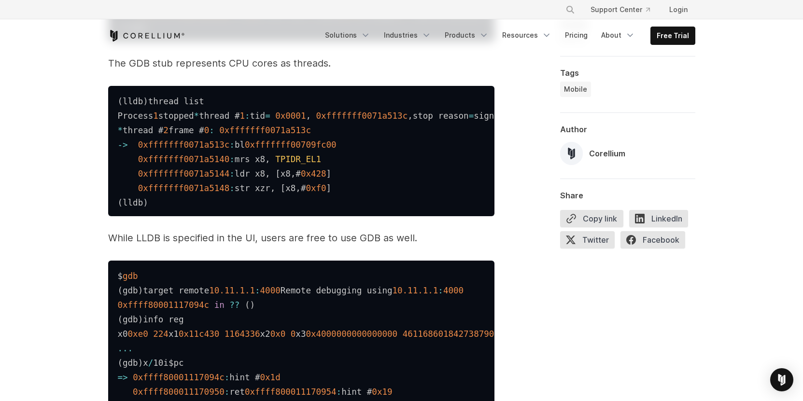
scroll to position [2892, 0]
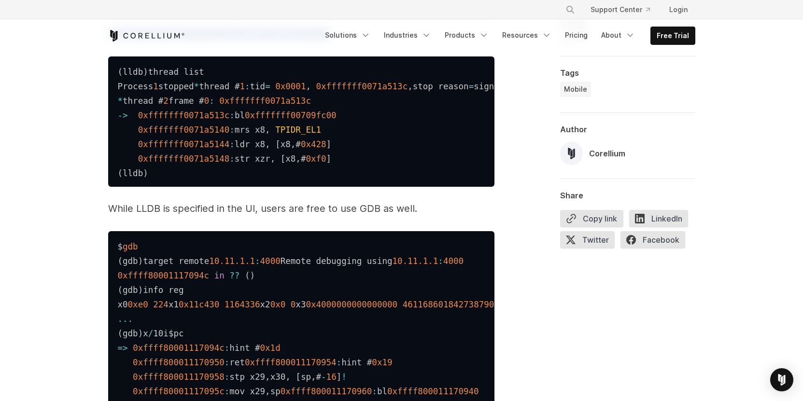
drag, startPoint x: 342, startPoint y: 270, endPoint x: 334, endPoint y: 247, distance: 24.1
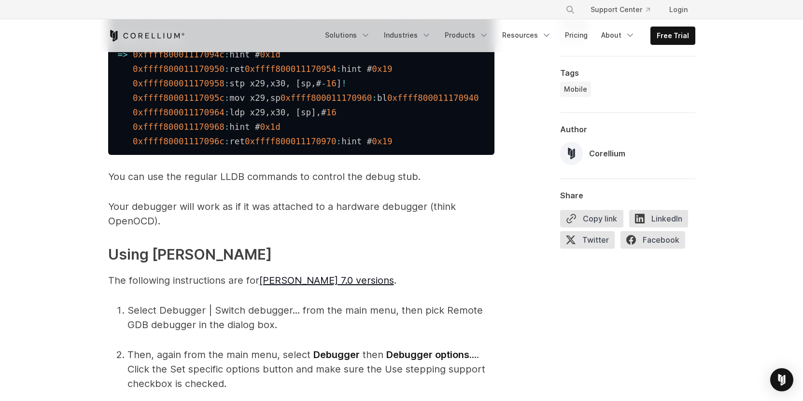
scroll to position [3216, 0]
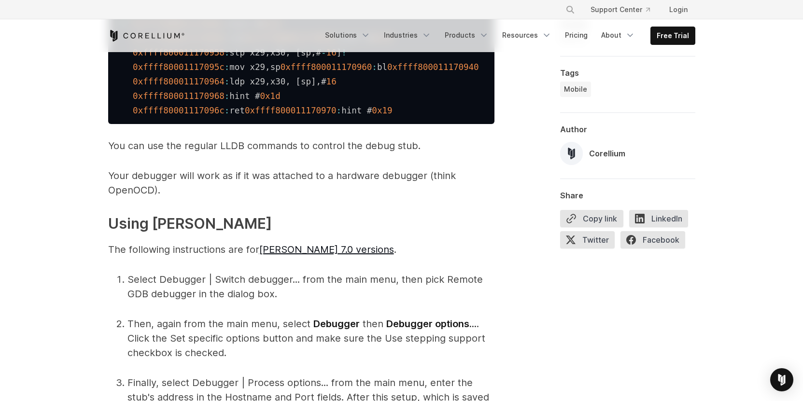
drag, startPoint x: 88, startPoint y: 163, endPoint x: 115, endPoint y: 207, distance: 51.3
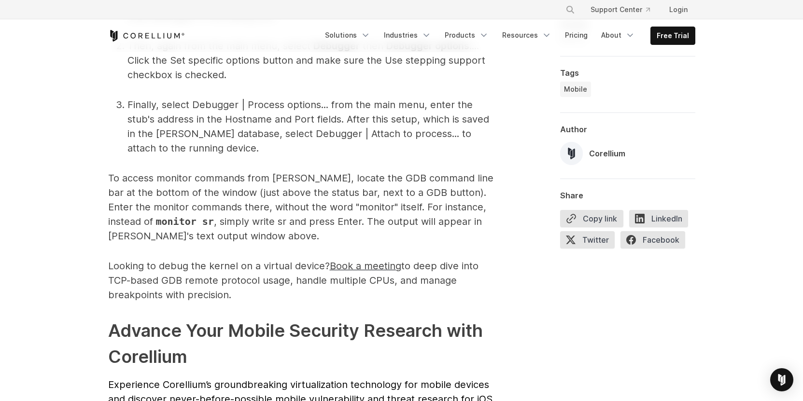
scroll to position [3564, 0]
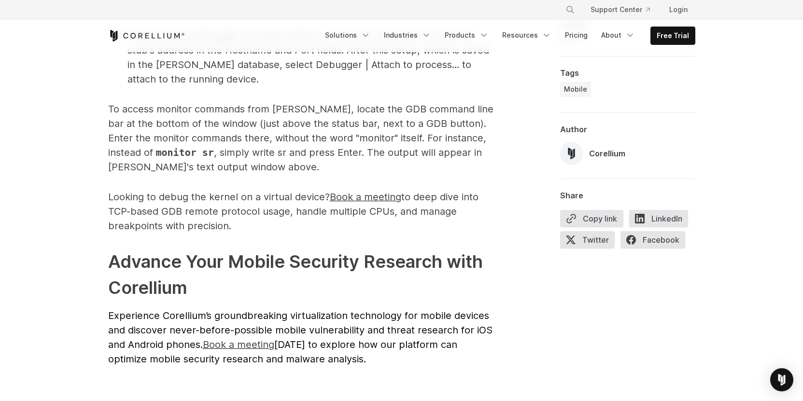
drag, startPoint x: 107, startPoint y: 224, endPoint x: 260, endPoint y: 276, distance: 161.1
drag, startPoint x: 265, startPoint y: 279, endPoint x: 86, endPoint y: 231, distance: 184.9
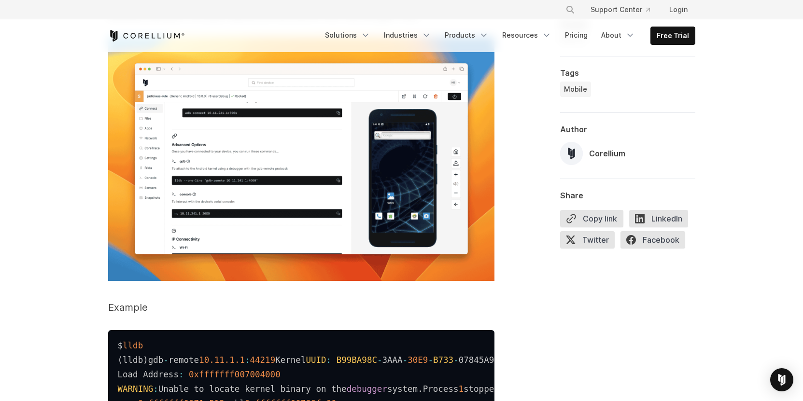
scroll to position [2198, 0]
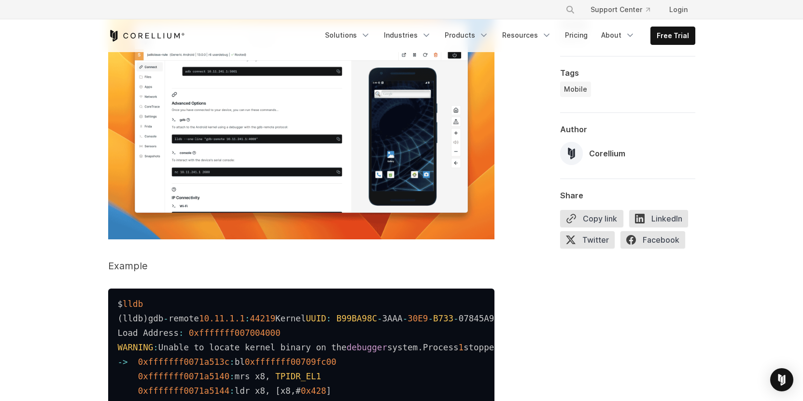
drag, startPoint x: 126, startPoint y: 327, endPoint x: 180, endPoint y: 345, distance: 57.6
click at [180, 345] on pre "$ lldb ( lldb ) gdb - remote 10.11 .1 .1 : 44219 Kernel UUID : B99BA98C - 3AAA …" at bounding box center [301, 361] width 386 height 145
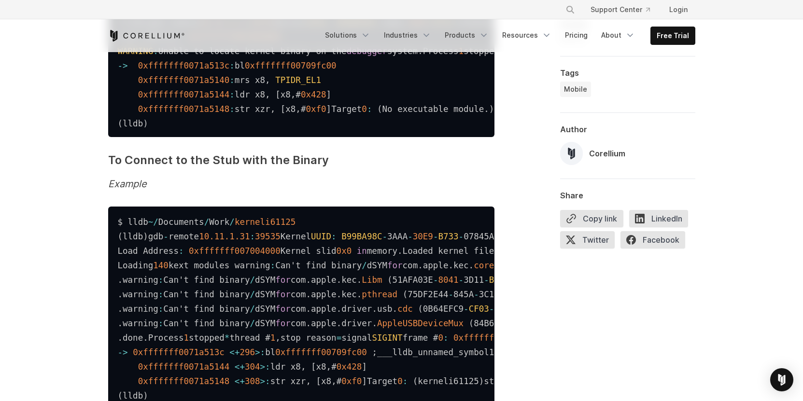
scroll to position [2519, 0]
